Goal: Check status: Check status

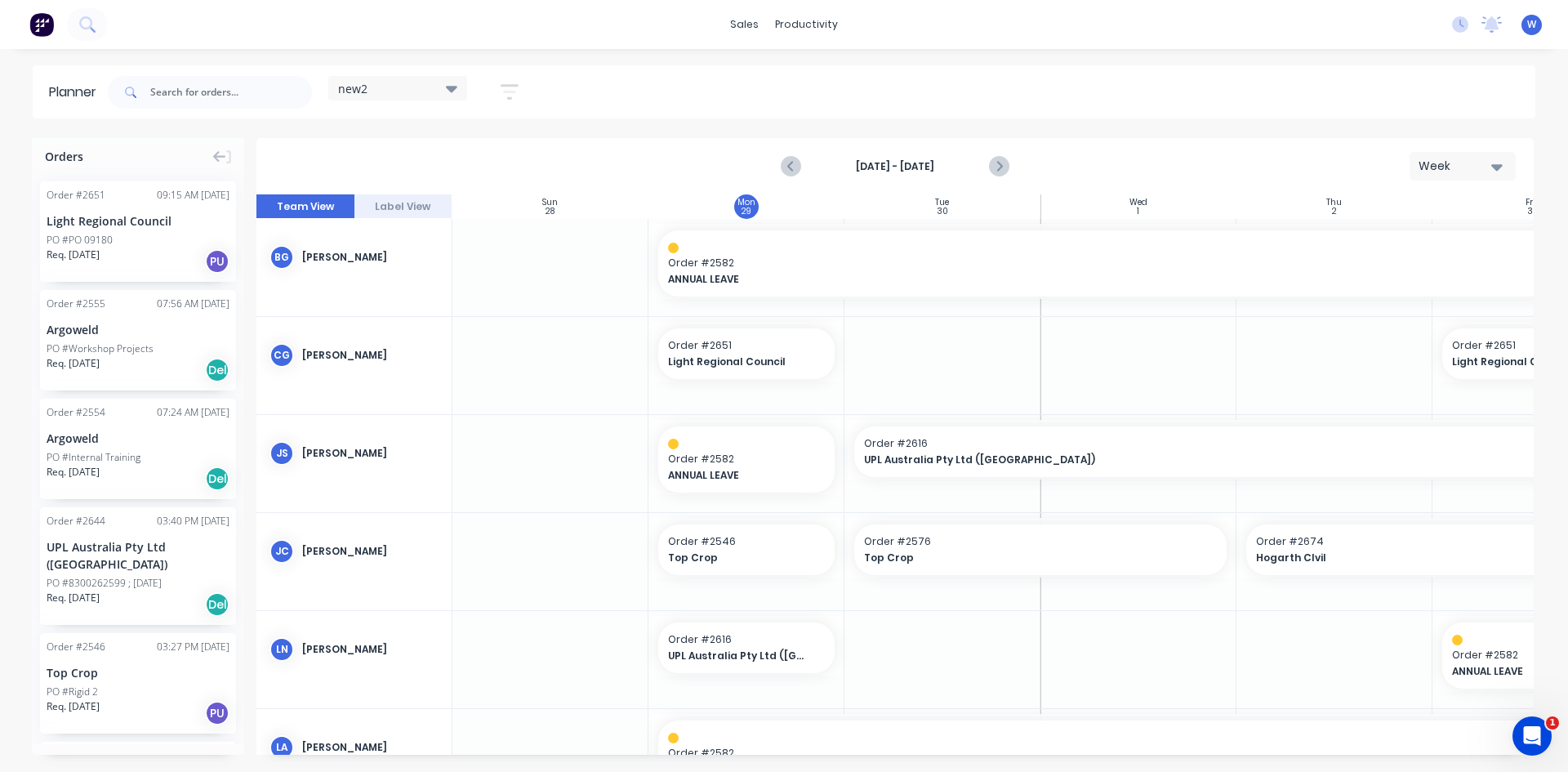
scroll to position [0, 1]
click at [126, 583] on div "PO #8300262599 ; [DATE]" at bounding box center [104, 584] width 115 height 15
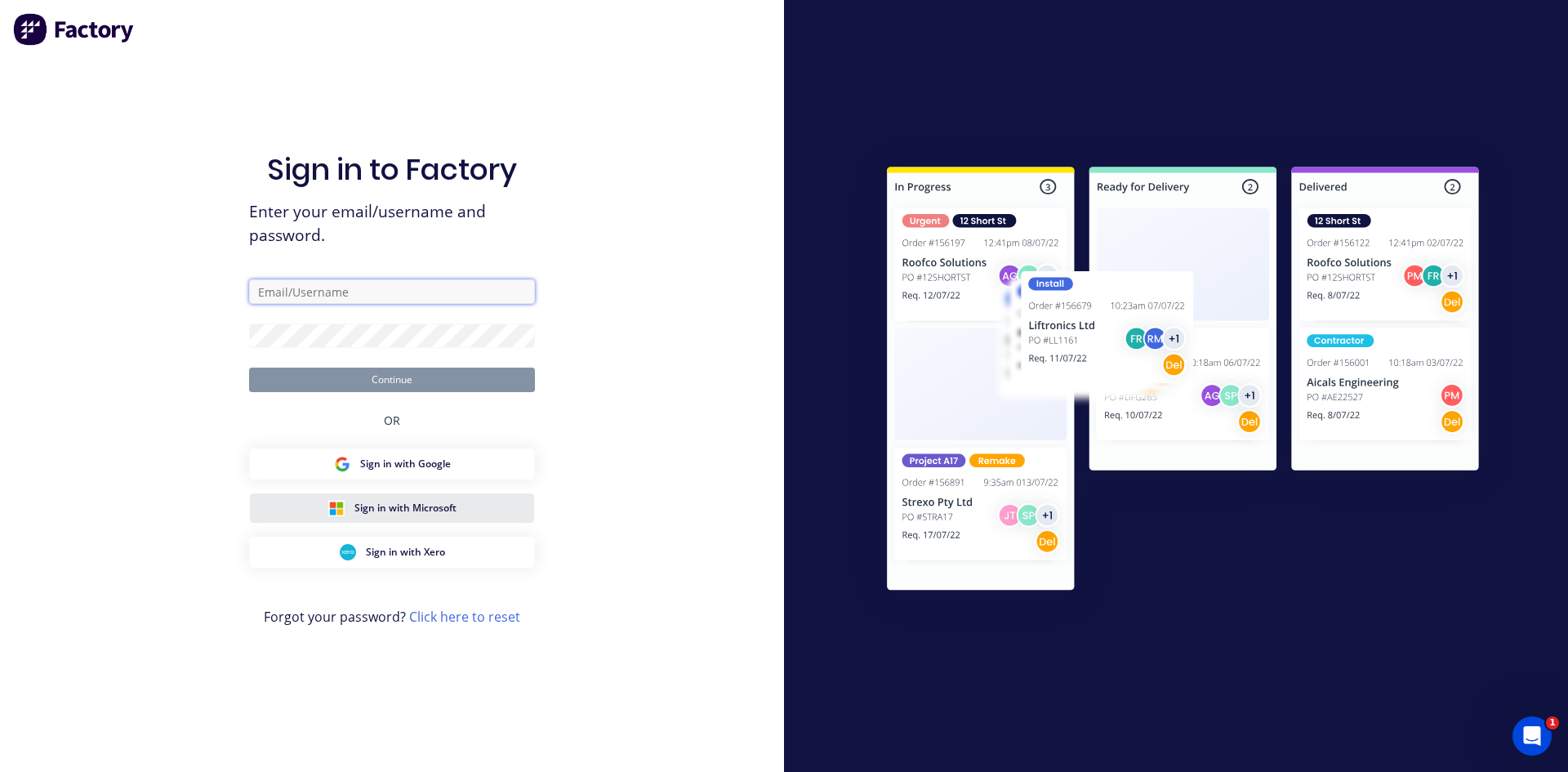
type input "[EMAIL_ADDRESS][DOMAIN_NAME]"
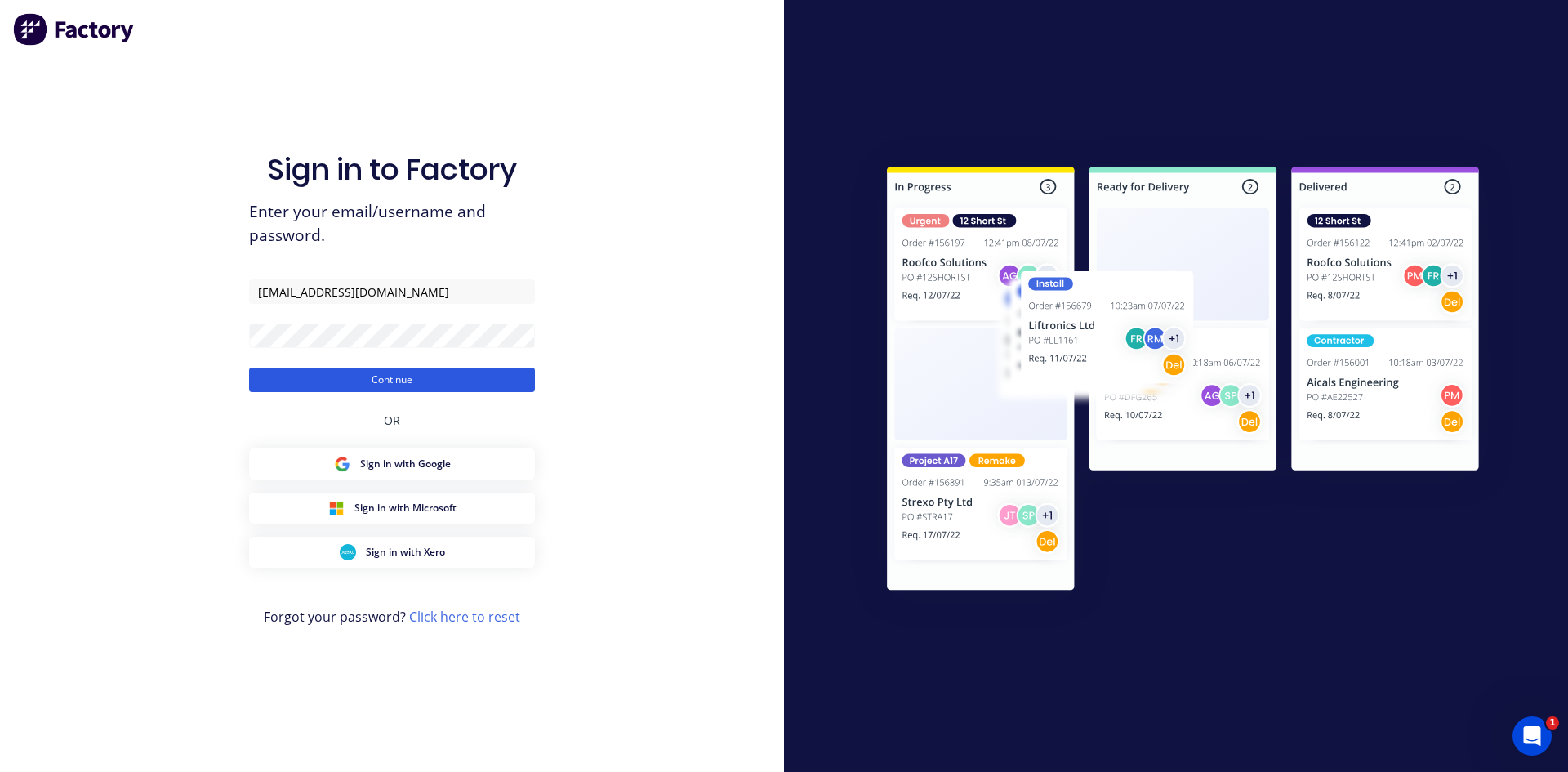
click at [415, 375] on button "Continue" at bounding box center [391, 380] width 286 height 25
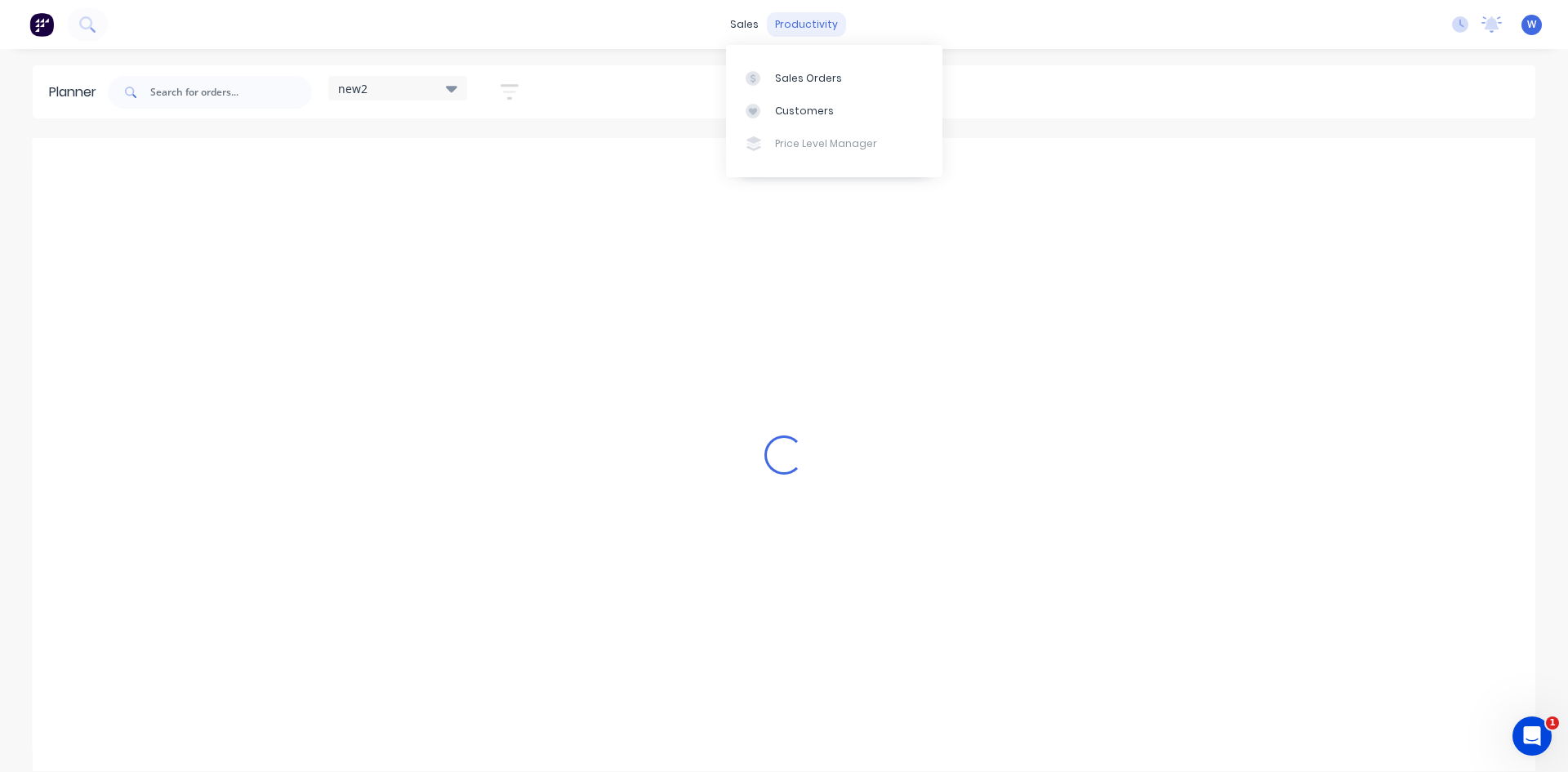
scroll to position [0, 1]
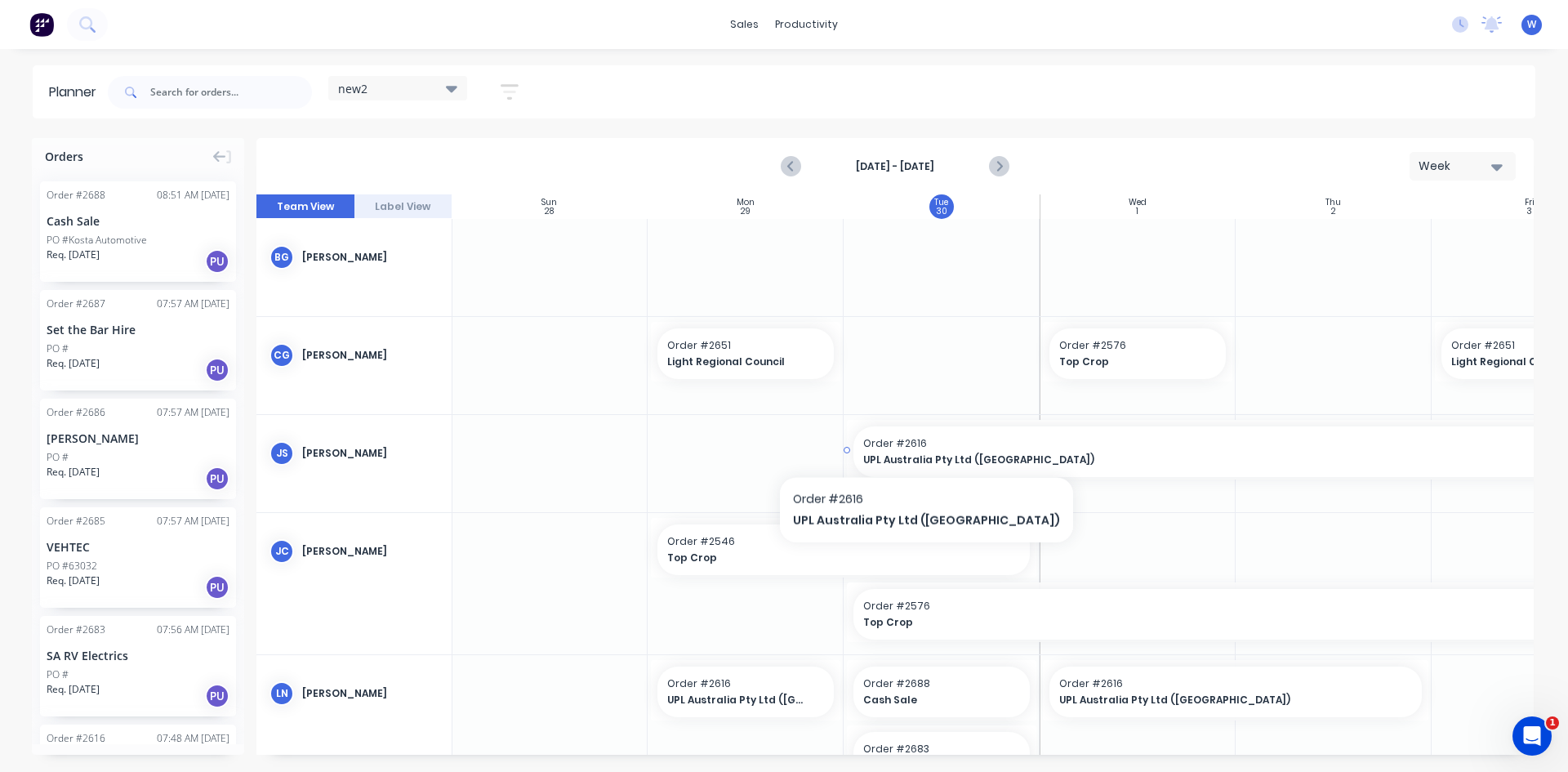
click at [889, 448] on span "Order # 2616" at bounding box center [1236, 444] width 745 height 15
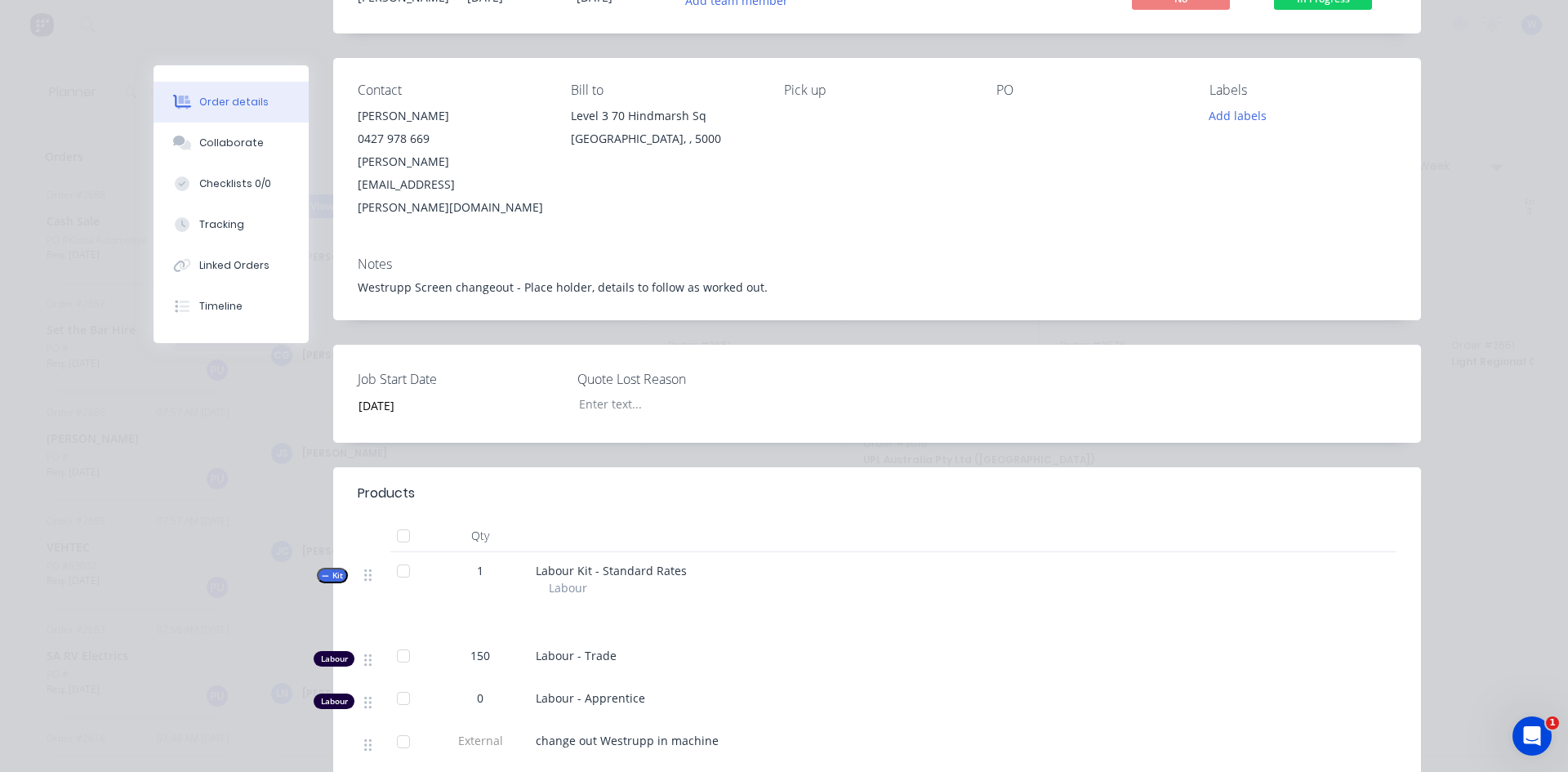
scroll to position [0, 0]
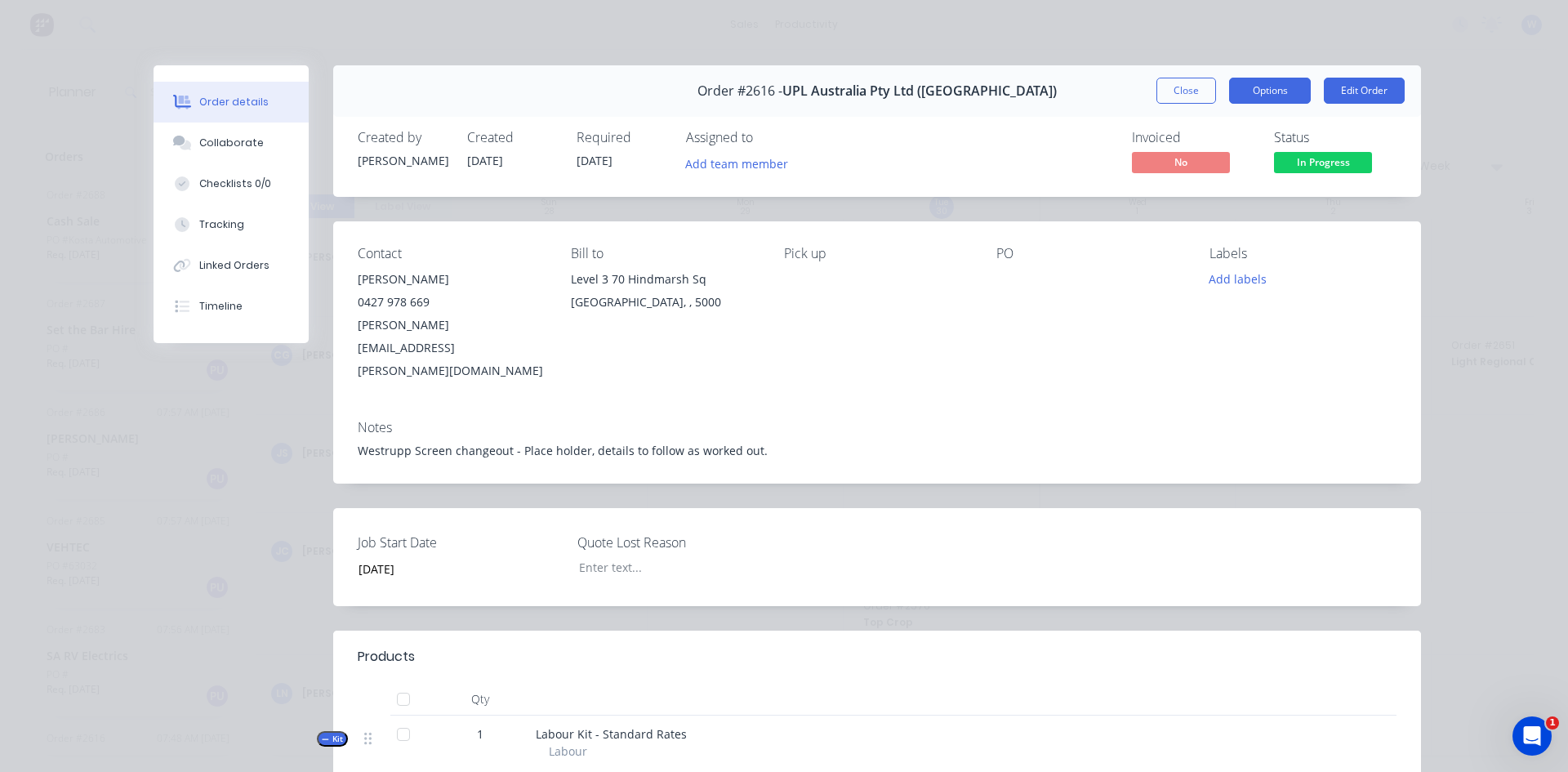
click at [1268, 94] on button "Options" at bounding box center [1270, 91] width 82 height 26
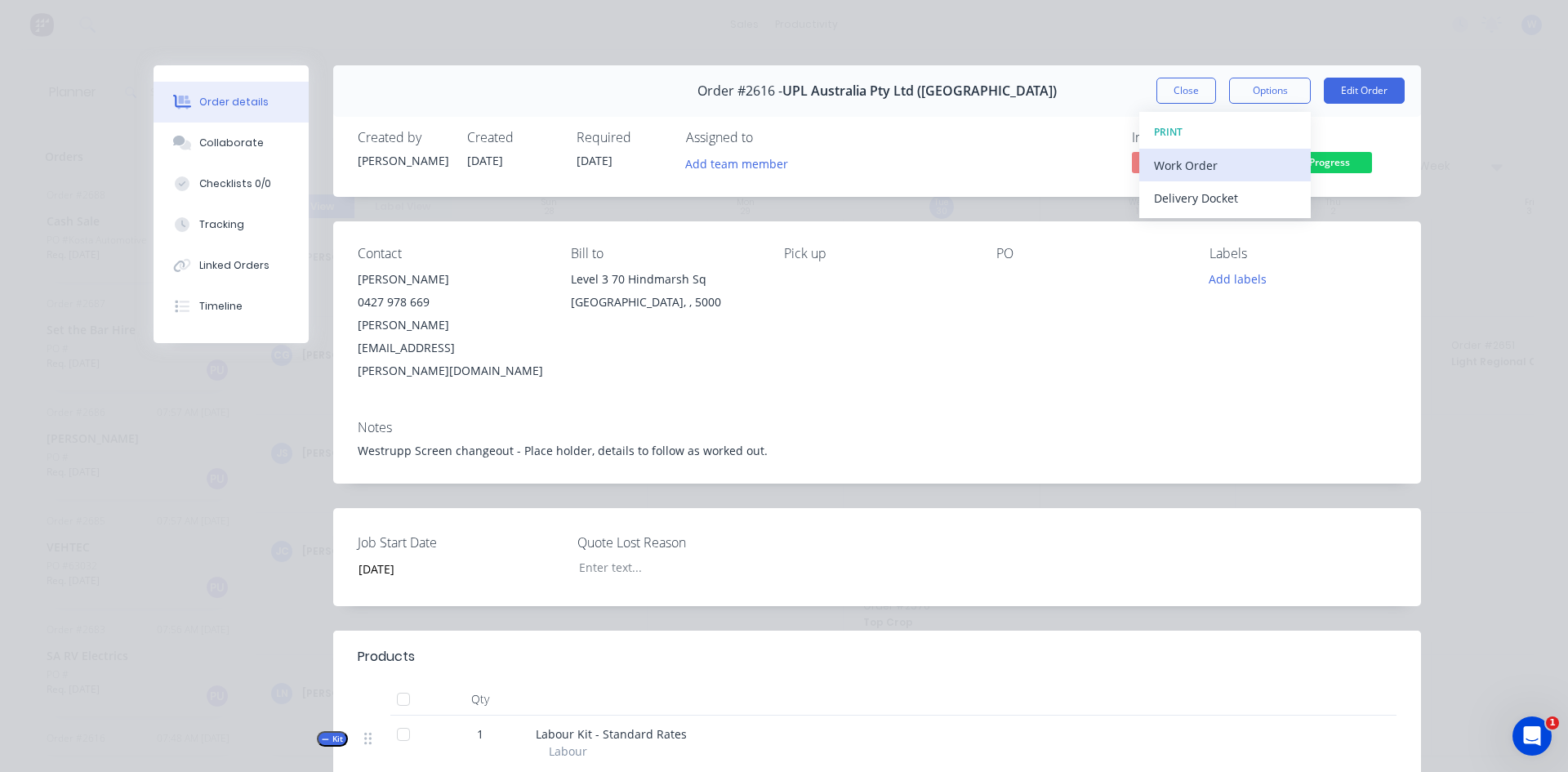
click at [1203, 165] on div "Work Order" at bounding box center [1225, 165] width 142 height 24
click at [1186, 199] on div "Standard" at bounding box center [1225, 198] width 142 height 24
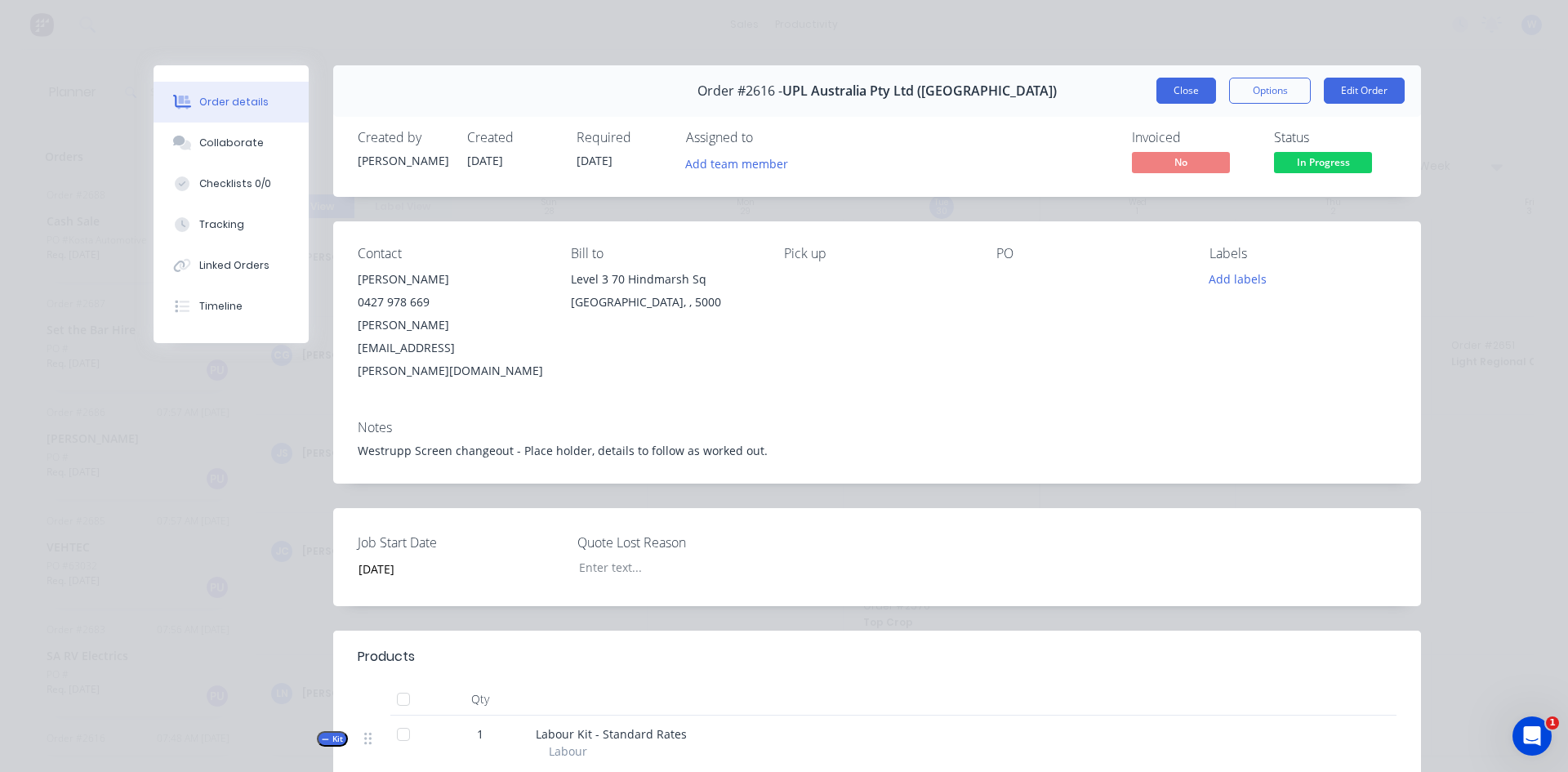
click at [1192, 86] on button "Close" at bounding box center [1186, 91] width 60 height 26
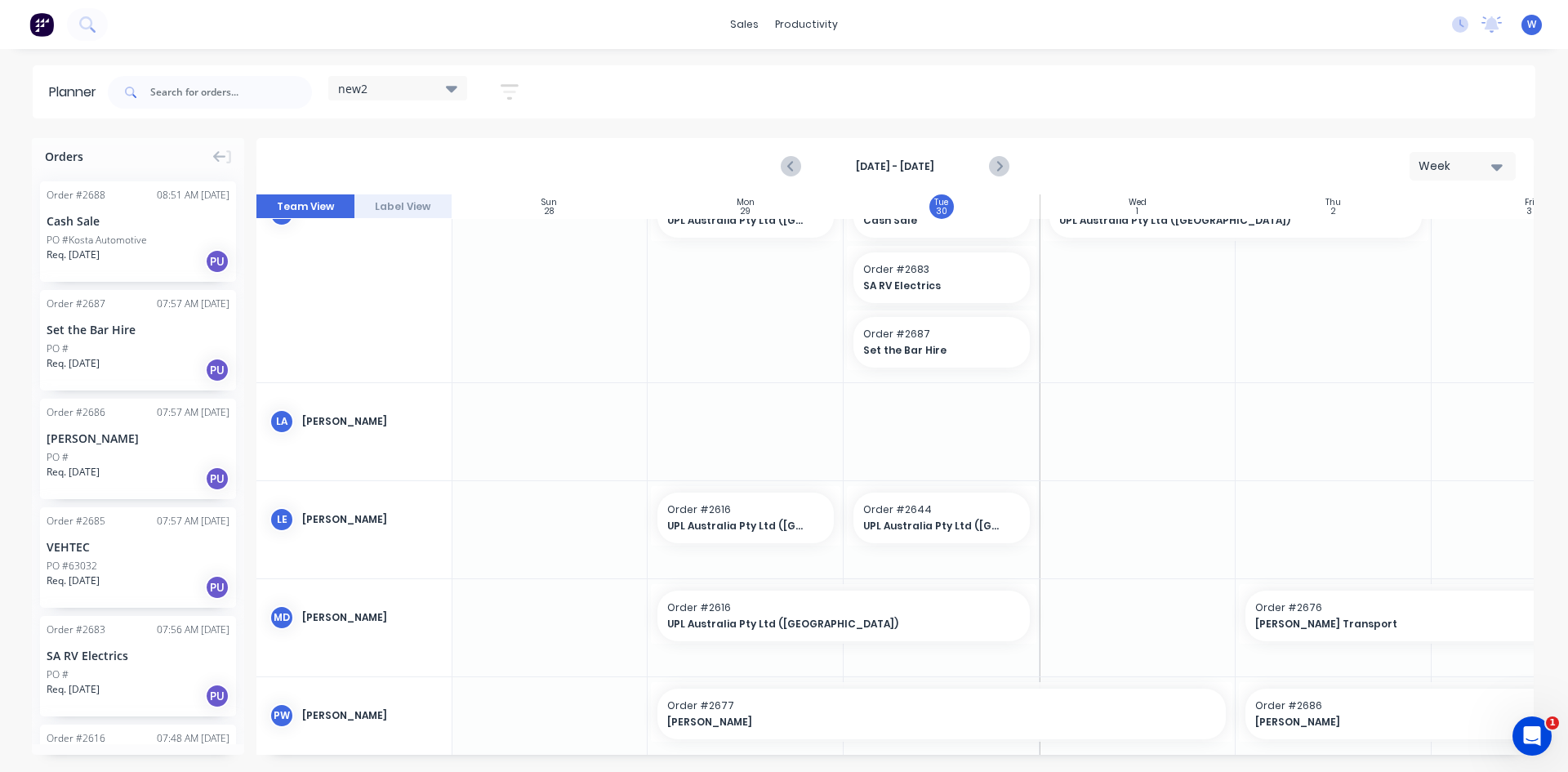
scroll to position [490, 1]
